Goal: Find specific page/section: Find specific page/section

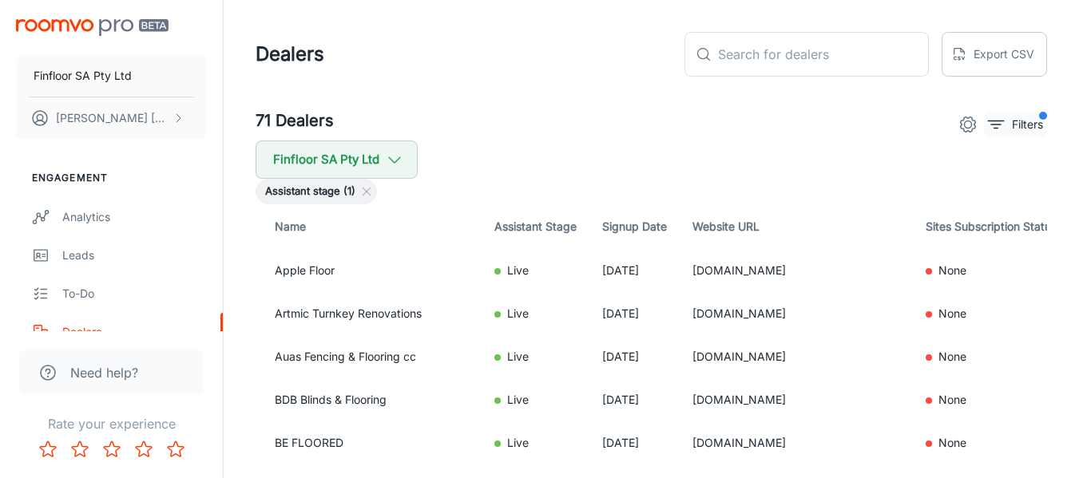
click at [1027, 135] on button "Filters" at bounding box center [1015, 125] width 63 height 26
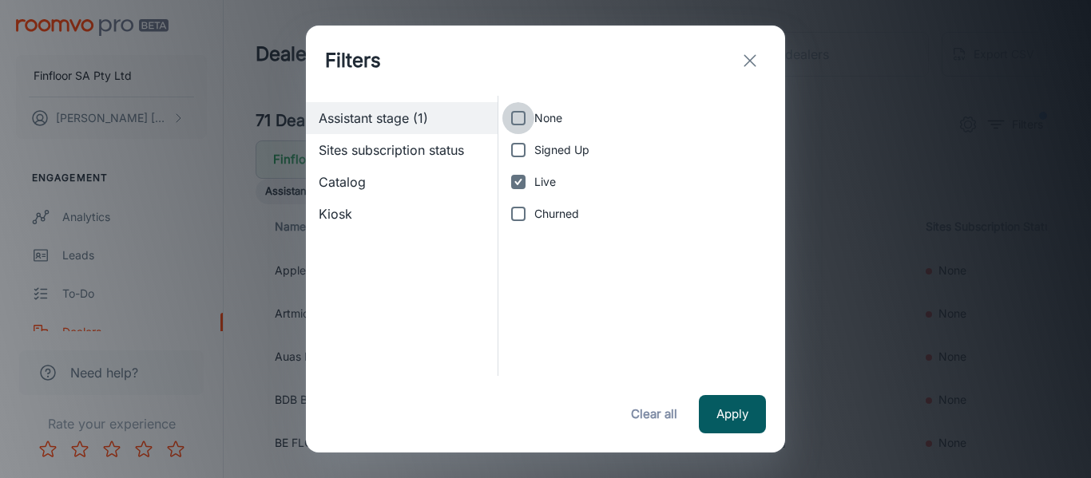
click at [517, 119] on input "None" at bounding box center [518, 118] width 32 height 32
checkbox input "true"
click at [516, 169] on input "Live" at bounding box center [518, 182] width 32 height 32
checkbox input "false"
click at [724, 416] on button "Apply" at bounding box center [732, 414] width 67 height 38
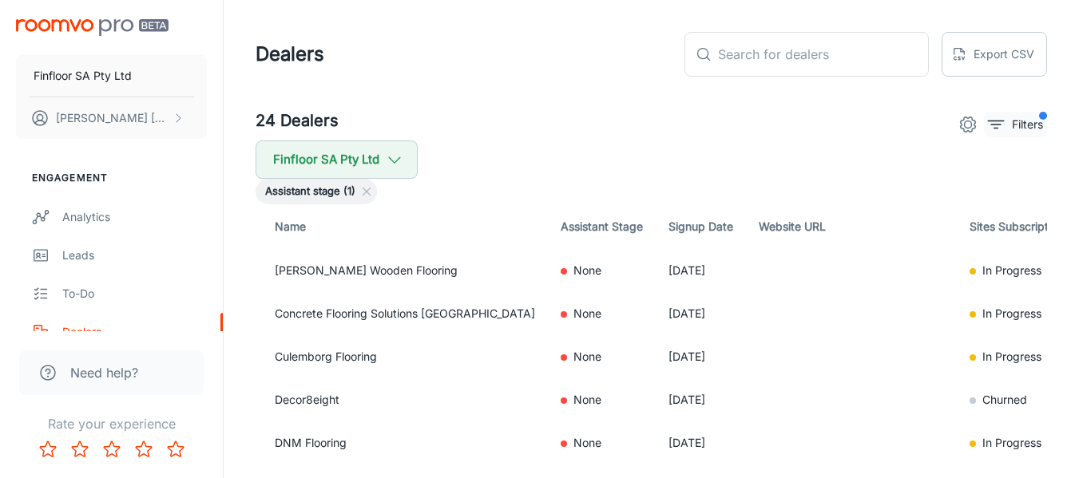
click at [1024, 128] on p "Filters" at bounding box center [1027, 125] width 31 height 18
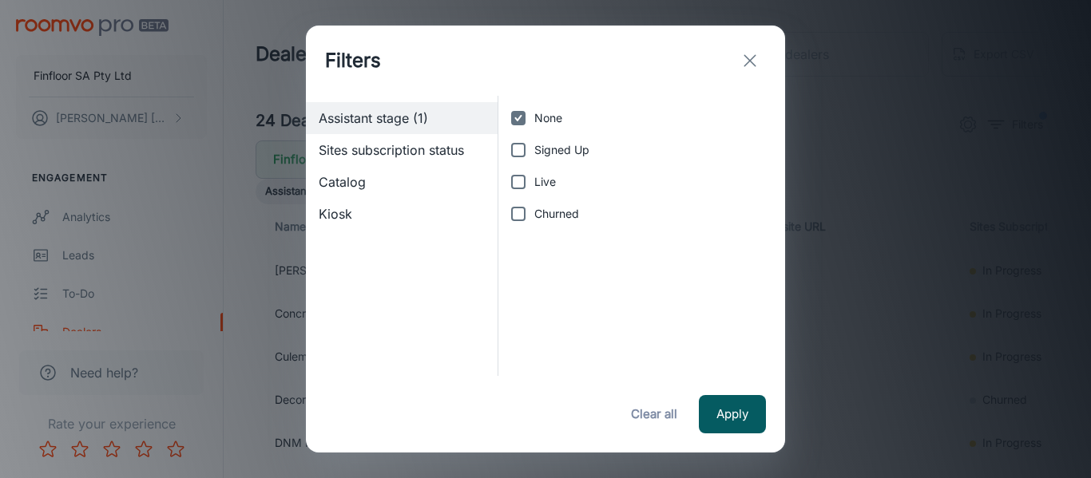
click at [521, 122] on input "None" at bounding box center [518, 118] width 32 height 32
checkbox input "false"
click at [712, 418] on button "Apply" at bounding box center [732, 414] width 67 height 38
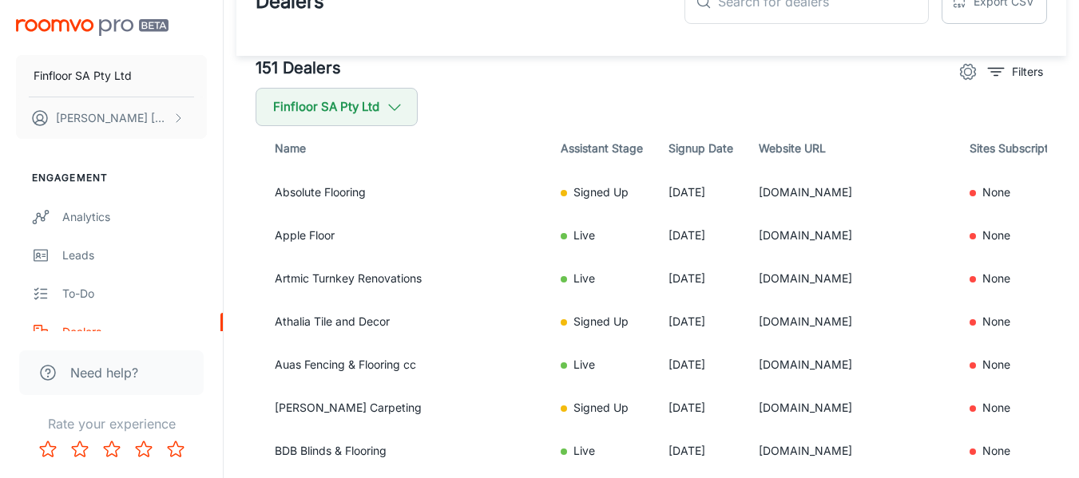
scroll to position [80, 0]
